Goal: Navigation & Orientation: Find specific page/section

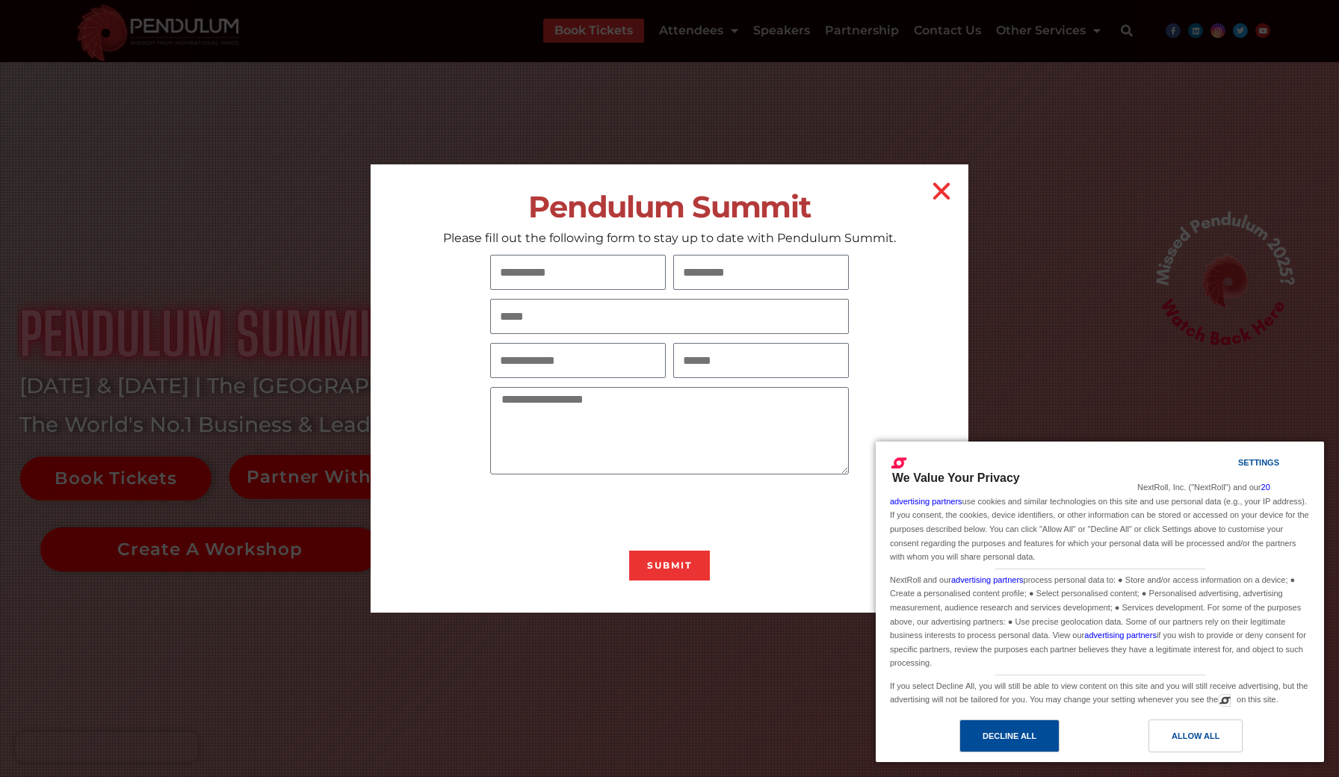
click at [1022, 735] on div "Decline All" at bounding box center [1010, 736] width 54 height 16
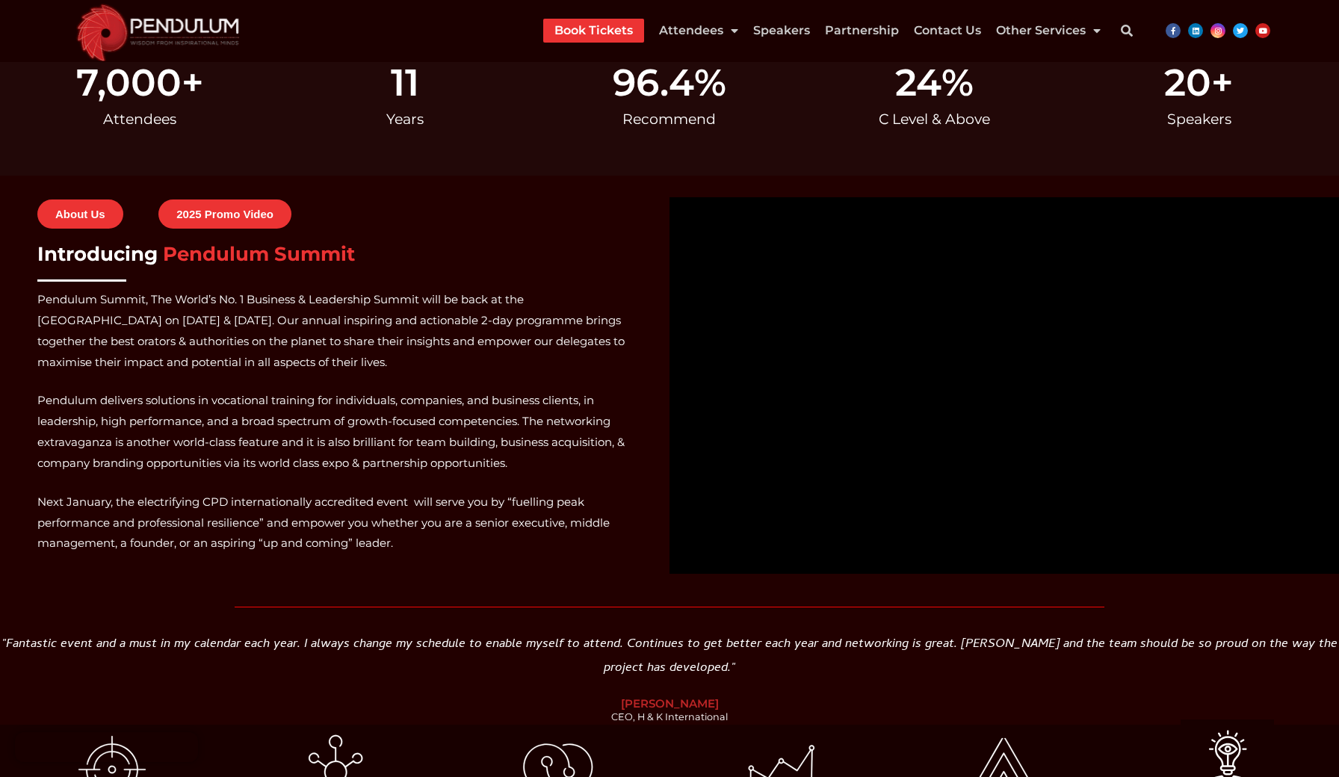
scroll to position [162, 0]
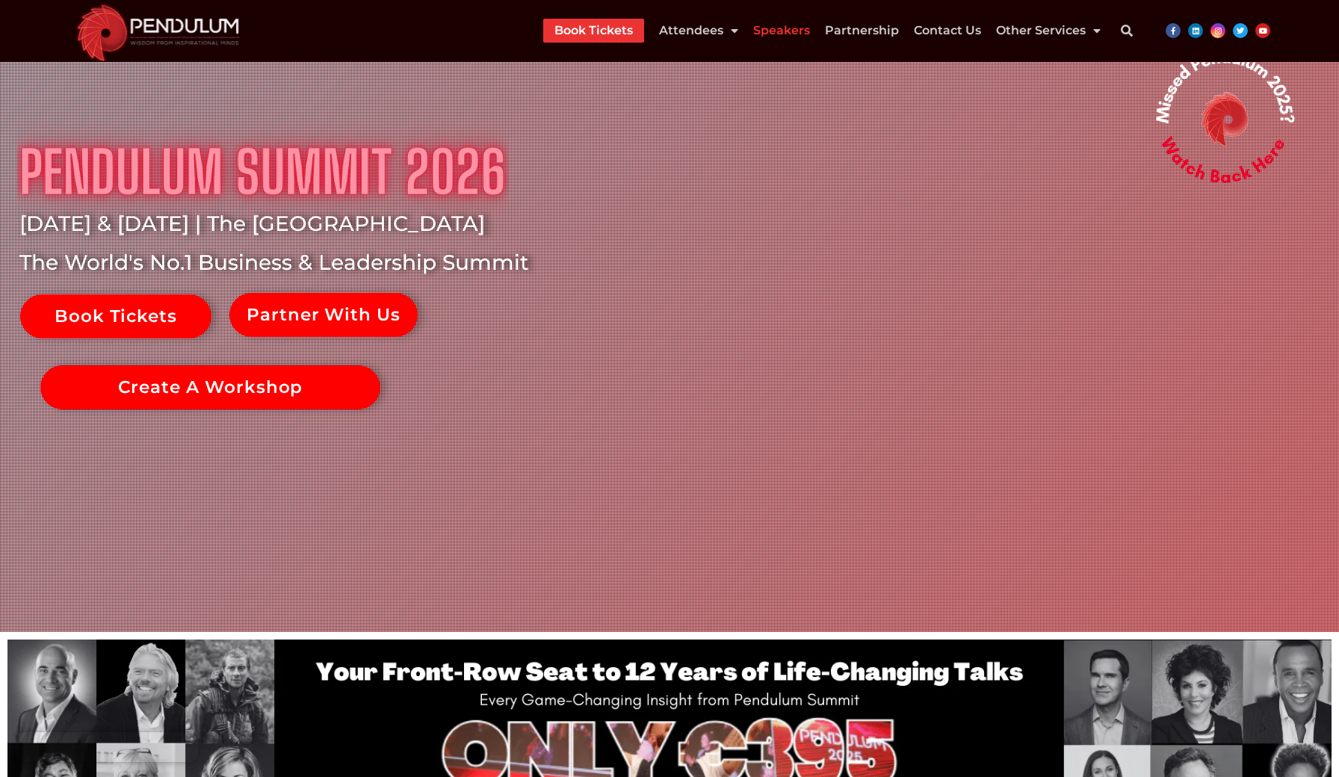
click at [787, 28] on link "Speakers" at bounding box center [781, 31] width 57 height 24
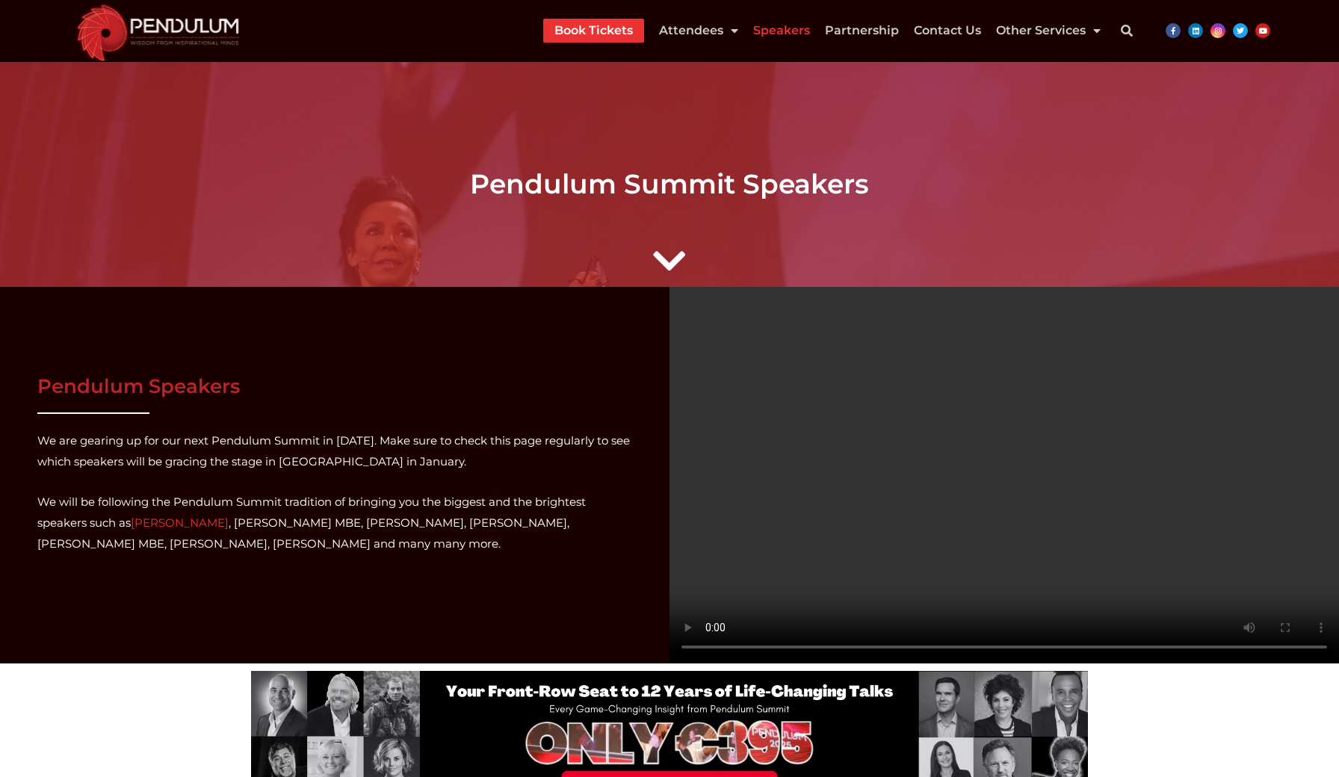
click at [211, 34] on img at bounding box center [158, 31] width 182 height 62
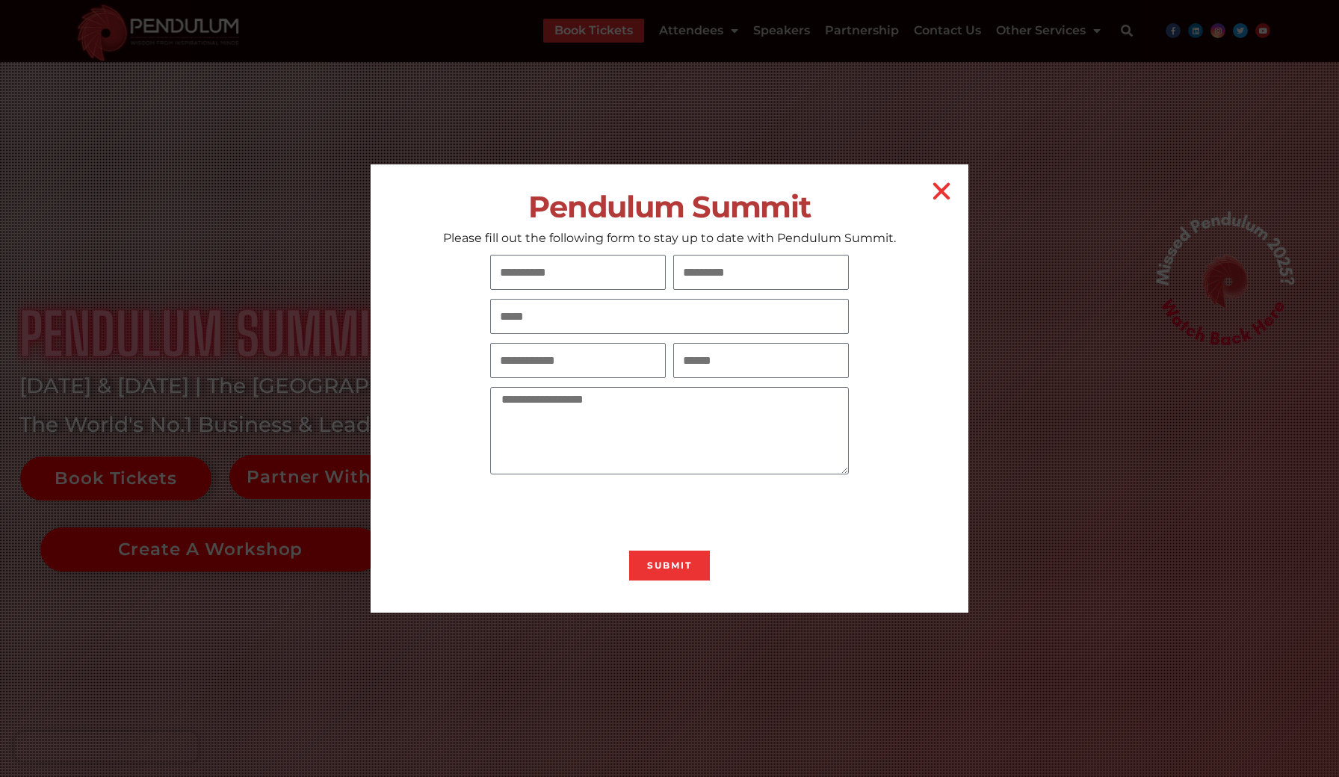
click at [943, 205] on h2 "Pendulum Summit" at bounding box center [670, 207] width 598 height 34
click at [943, 196] on icon "Close" at bounding box center [942, 191] width 24 height 24
